Goal: Task Accomplishment & Management: Use online tool/utility

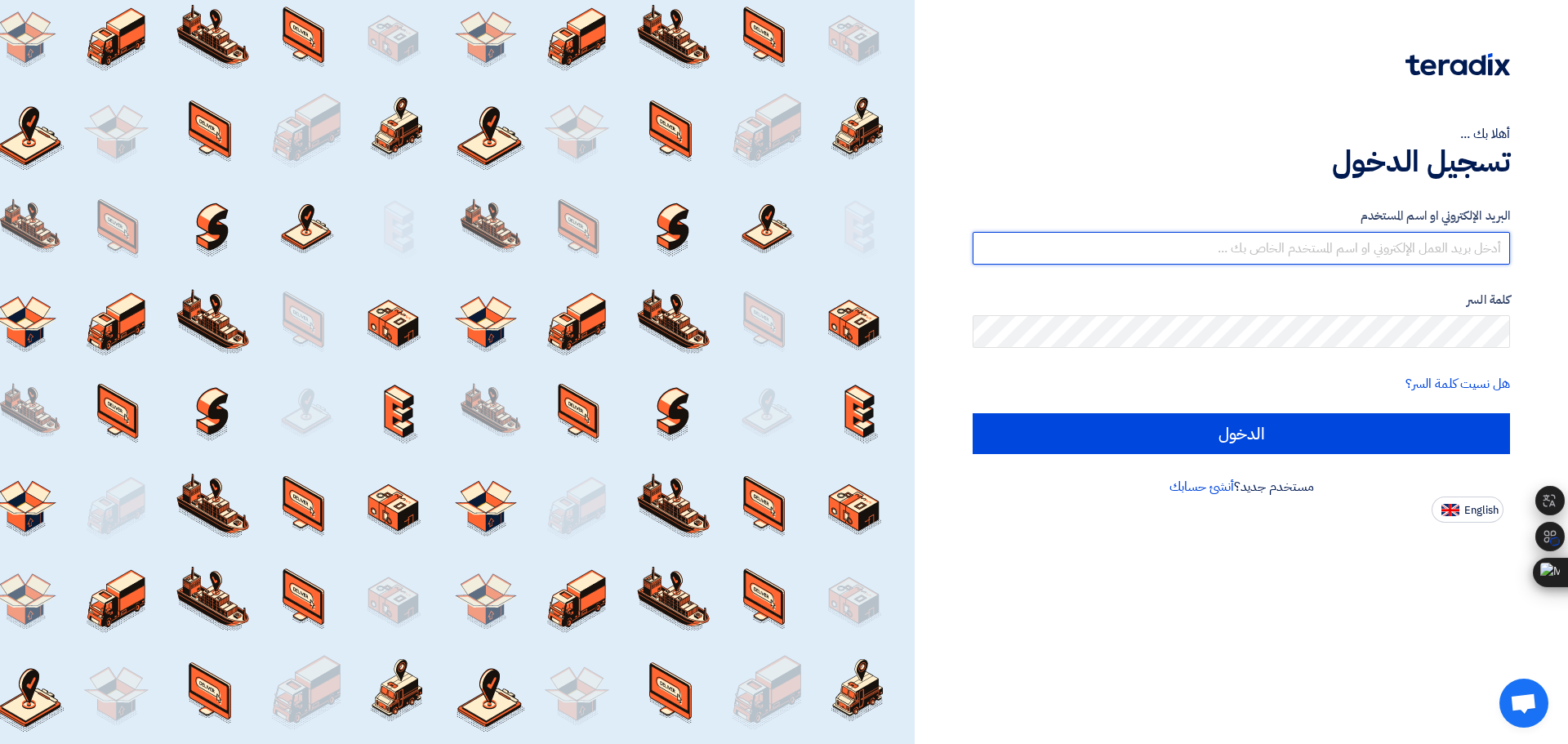
click at [1158, 241] on input "text" at bounding box center [1241, 248] width 537 height 33
type input "[PERSON_NAME][EMAIL_ADDRESS][DOMAIN_NAME]"
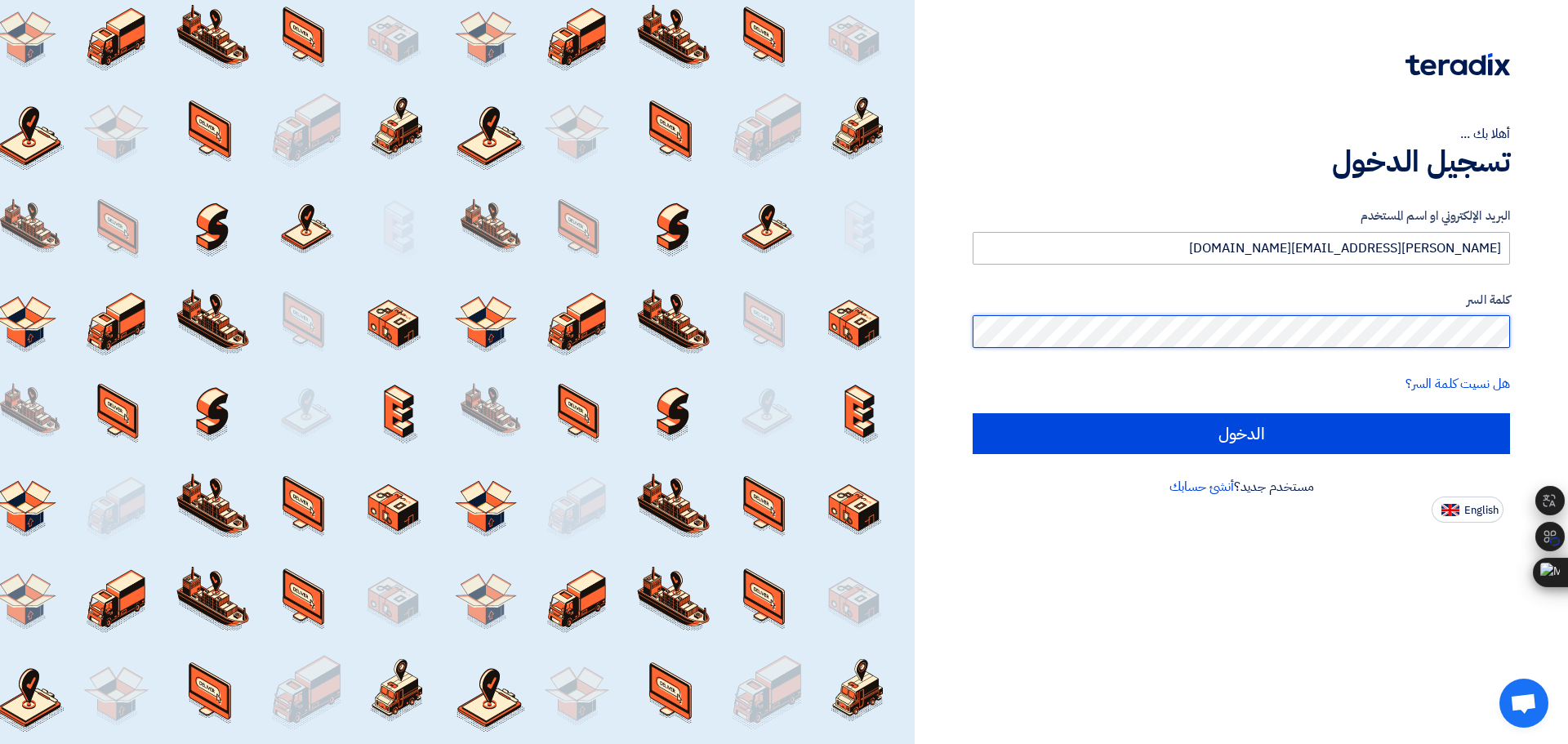
click at [973, 413] on input "الدخول" at bounding box center [1241, 433] width 537 height 41
type input "Sign in"
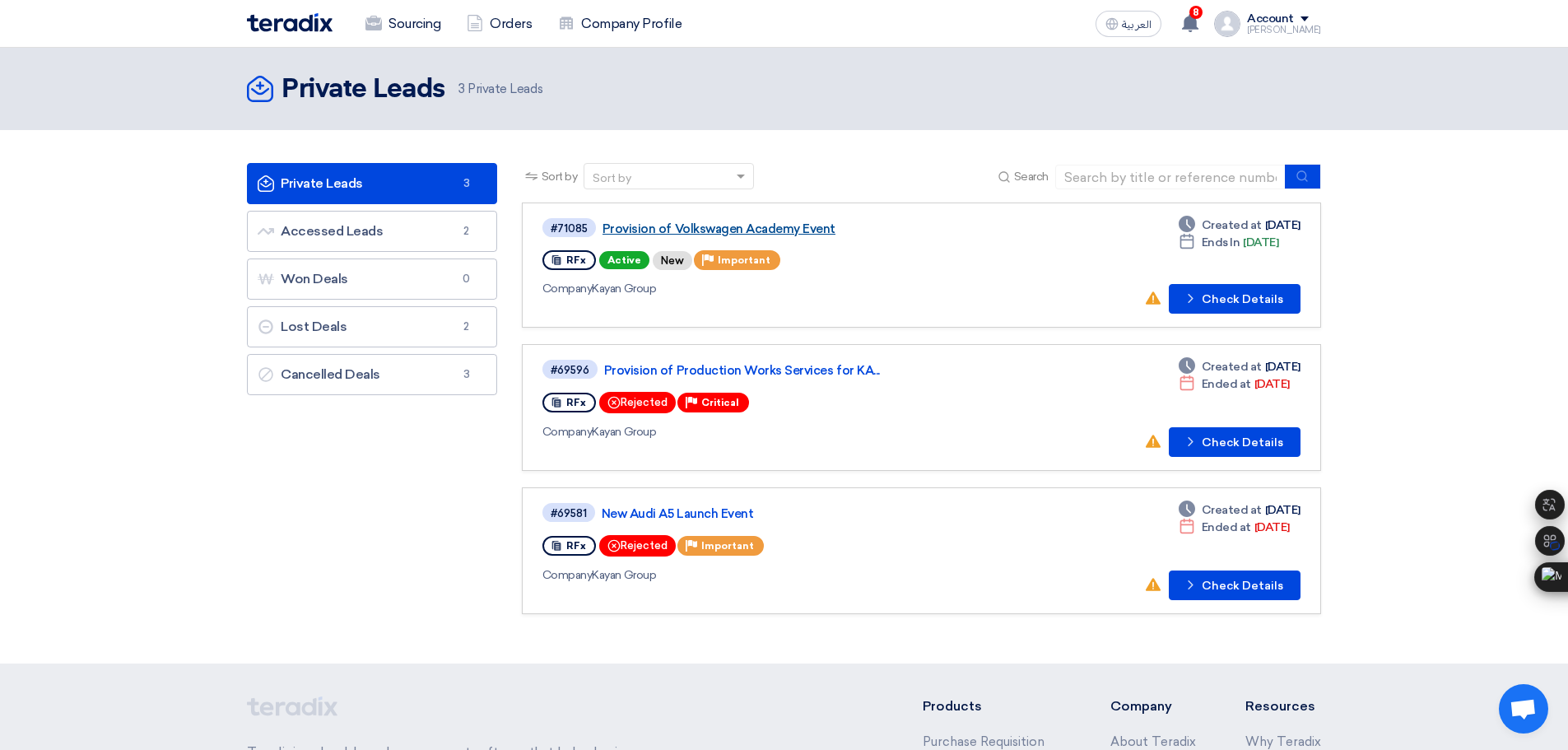
click at [749, 230] on link "Provision of Volkswagen Academy Event" at bounding box center [808, 228] width 411 height 14
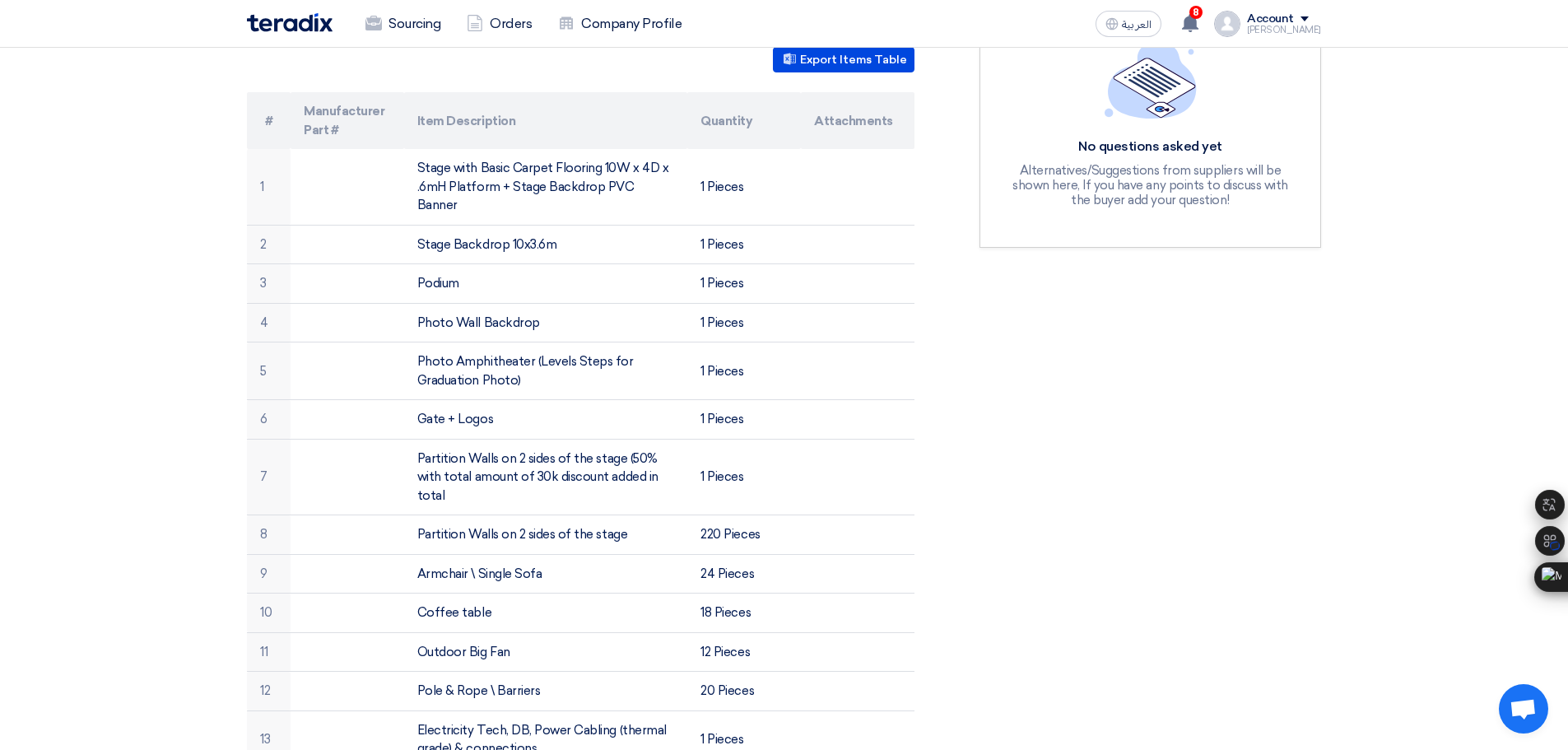
scroll to position [458, 0]
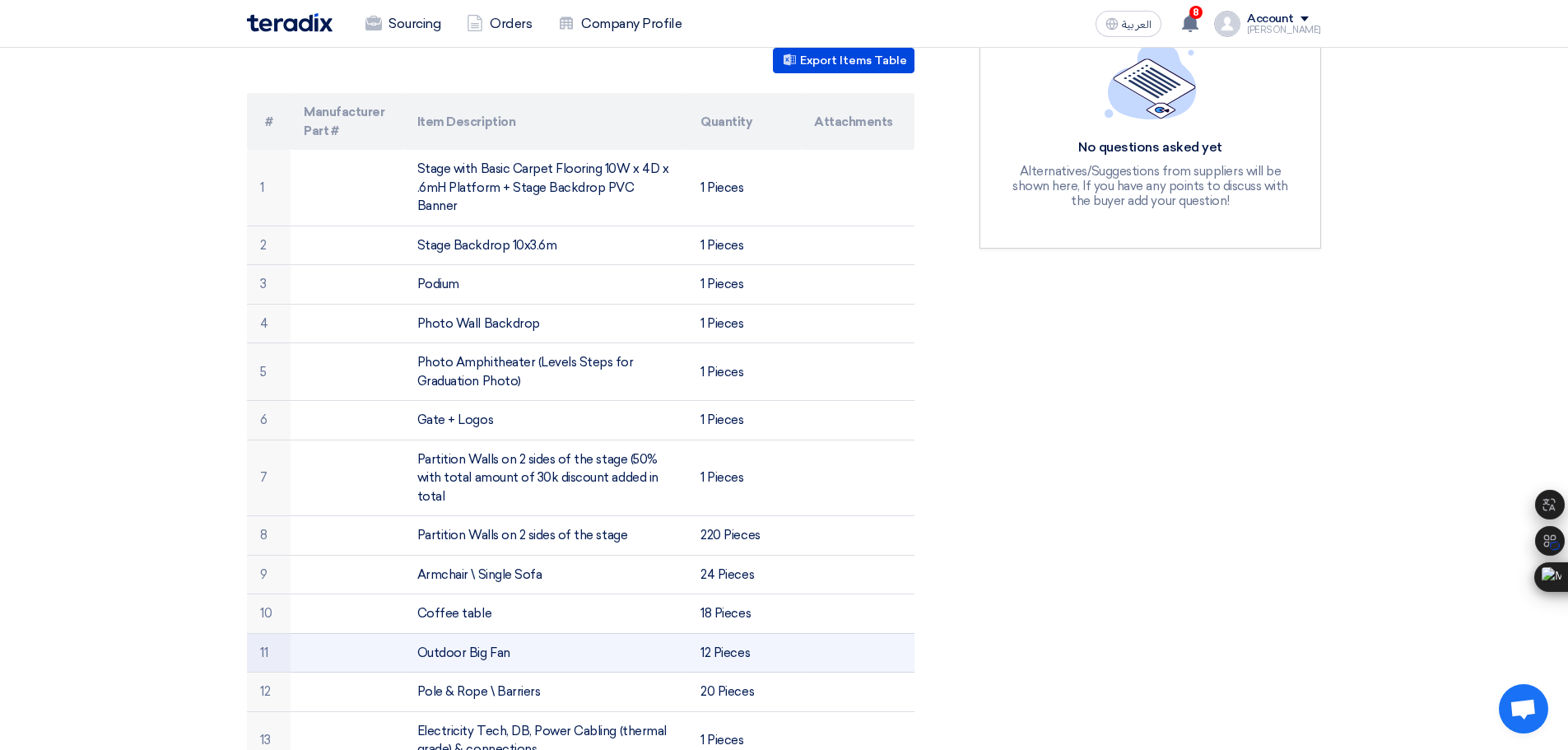
click at [662, 633] on td "Outdoor Big Fan" at bounding box center [547, 653] width 284 height 39
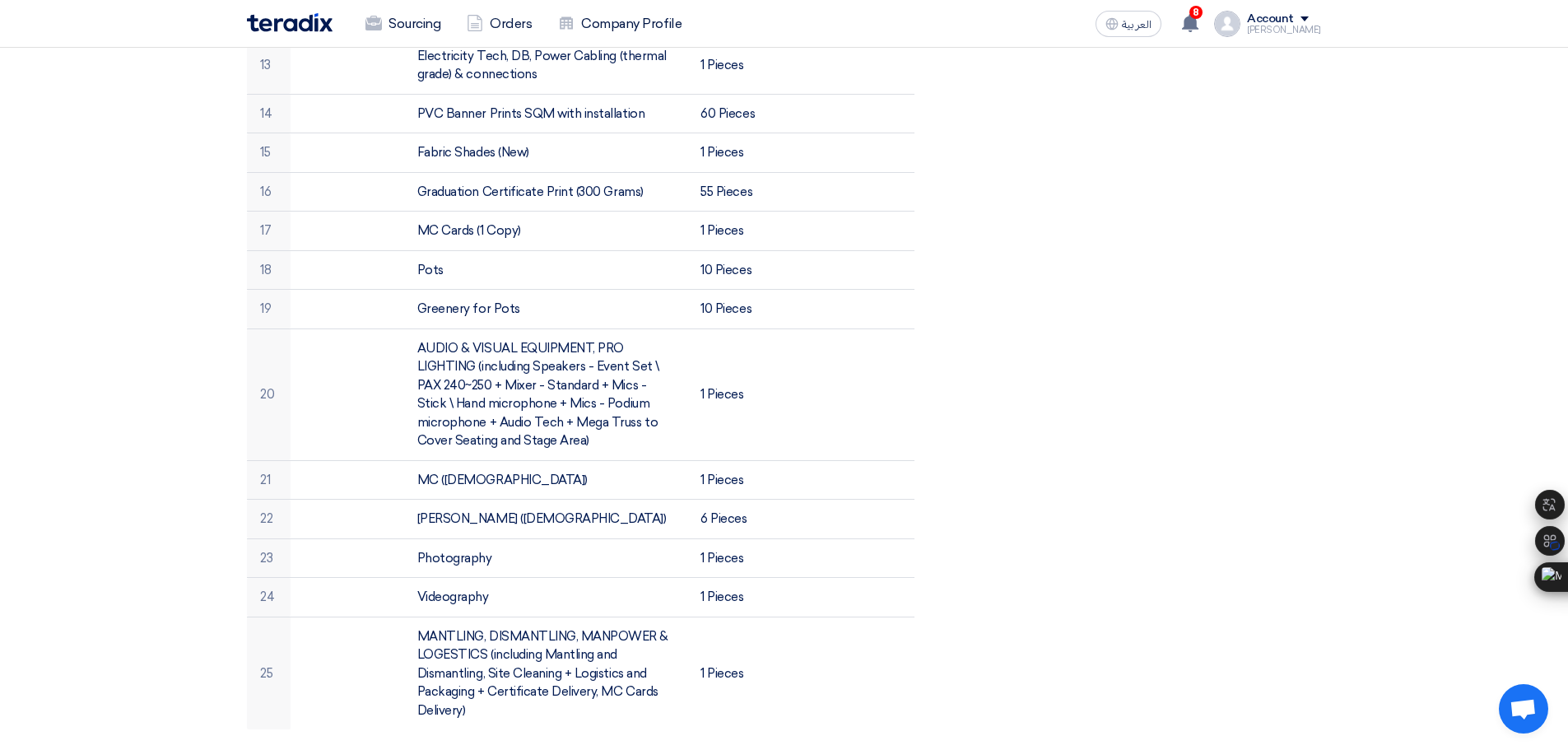
scroll to position [1136, 0]
click at [928, 627] on div "Provision of Volkswagen Academy Event Buyer Information [PERSON_NAME] Procureme…" at bounding box center [601, 250] width 733 height 2276
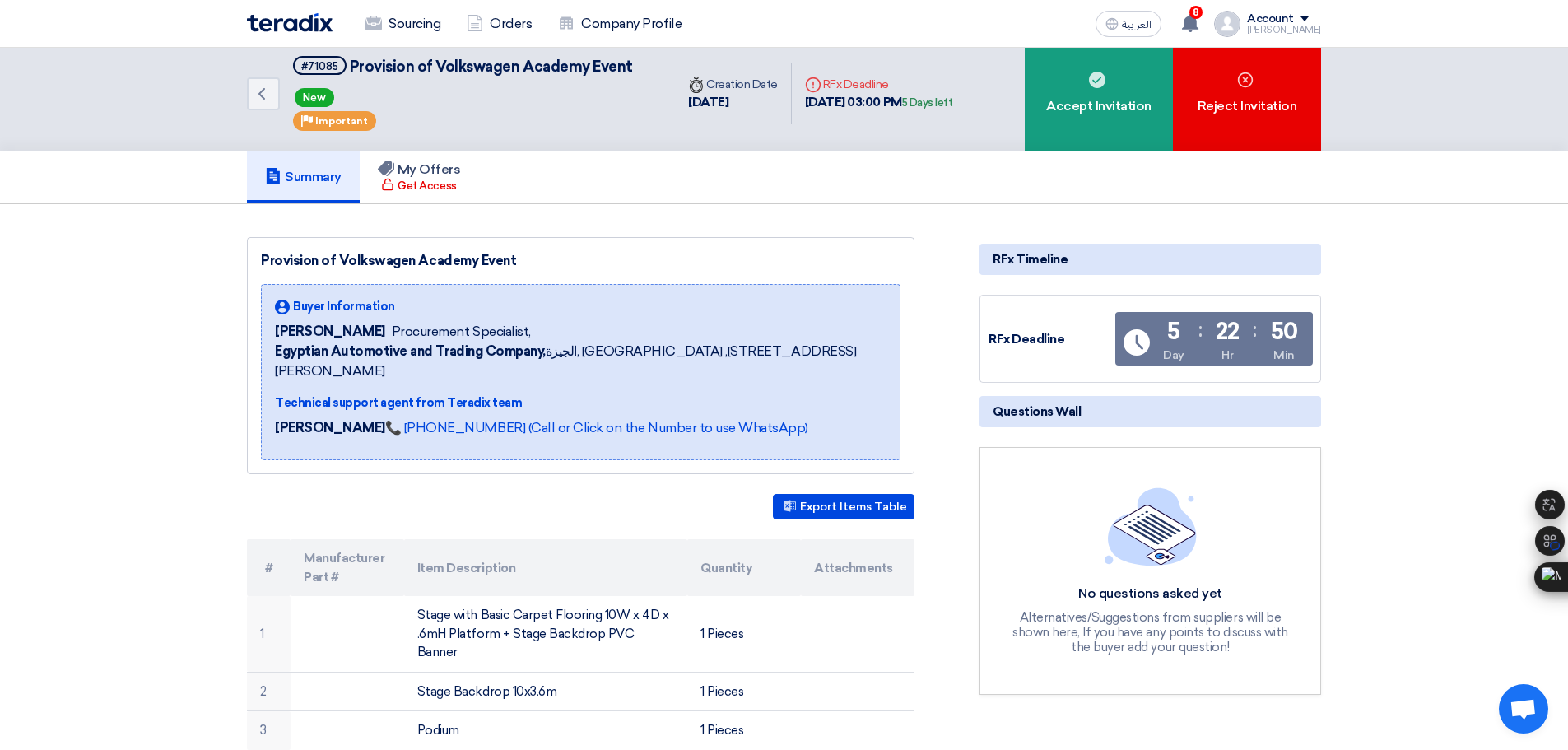
scroll to position [0, 0]
